Goal: Find specific page/section: Find specific page/section

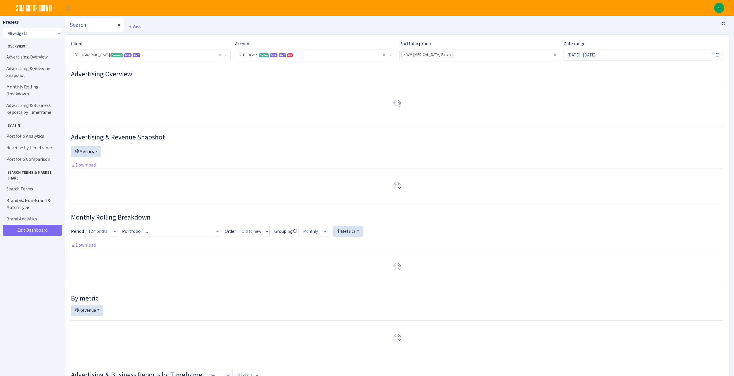
select select "1442369718141634"
click at [52, 32] on select "All widgets" at bounding box center [32, 33] width 59 height 11
click at [57, 16] on img at bounding box center [34, 8] width 48 height 16
click at [64, 7] on span "Toggle navigation" at bounding box center [68, 8] width 9 height 7
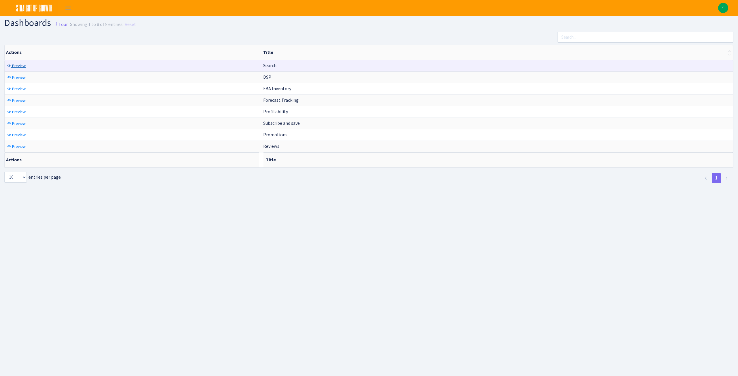
click at [21, 64] on span "Preview" at bounding box center [19, 65] width 14 height 5
